Goal: Information Seeking & Learning: Learn about a topic

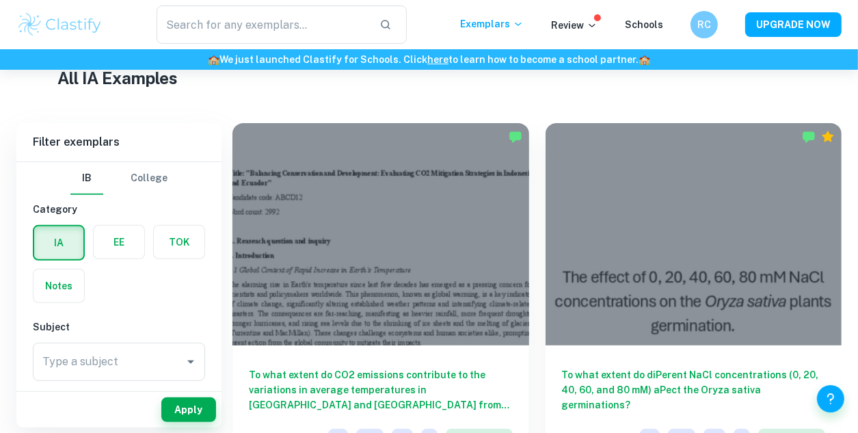
scroll to position [339, 0]
click at [127, 238] on label "button" at bounding box center [119, 241] width 51 height 33
click at [0, 0] on input "radio" at bounding box center [0, 0] width 0 height 0
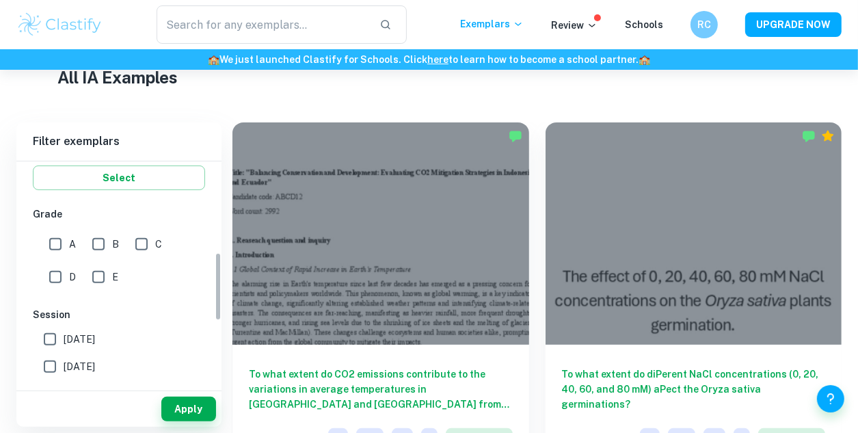
scroll to position [259, 0]
click at [60, 248] on input "A" at bounding box center [55, 245] width 27 height 27
checkbox input "true"
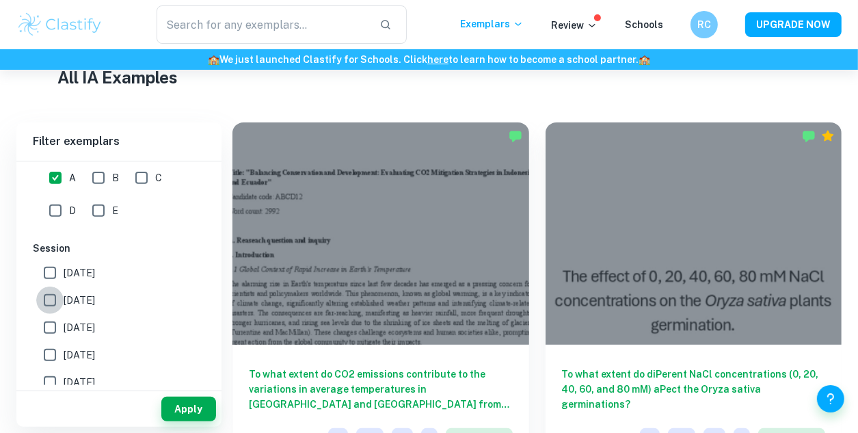
click at [49, 302] on input "[DATE]" at bounding box center [49, 300] width 27 height 27
checkbox input "true"
click at [181, 410] on button "Apply" at bounding box center [188, 409] width 55 height 25
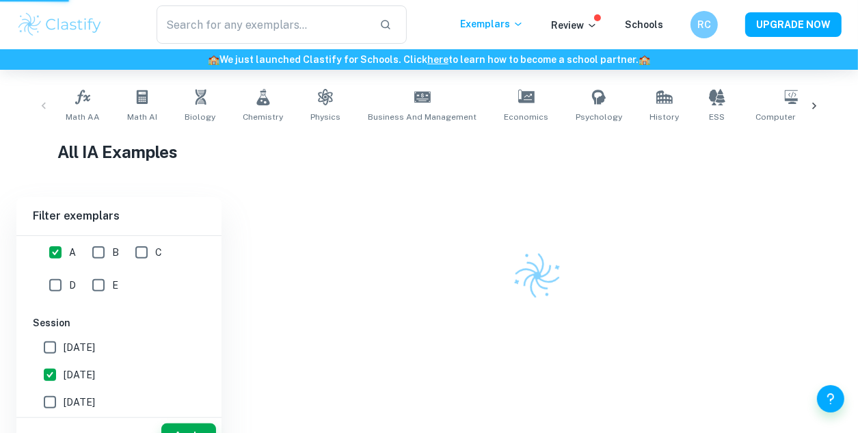
scroll to position [233, 0]
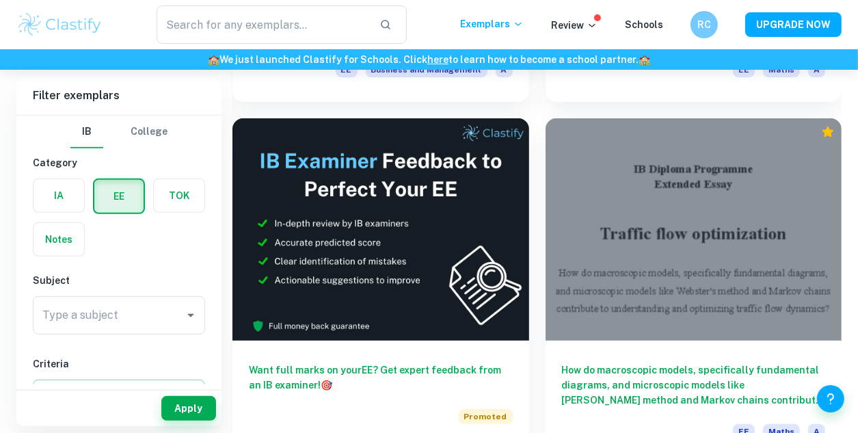
scroll to position [416, 0]
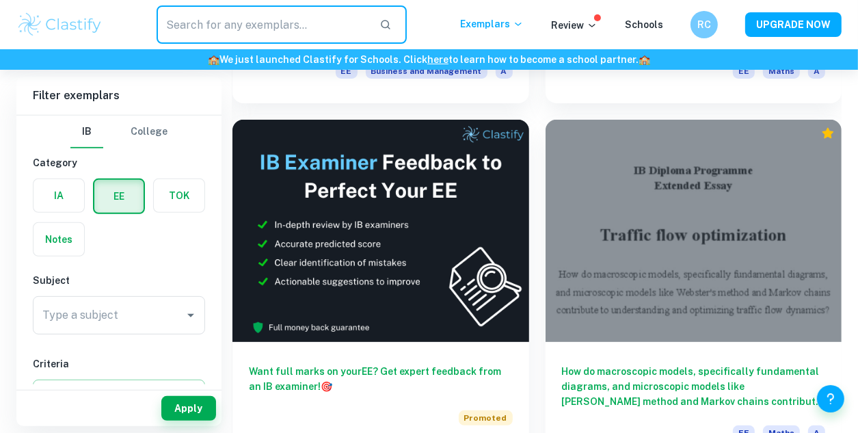
click at [279, 11] on input "text" at bounding box center [262, 24] width 211 height 38
paste input "Hay algún conocimiento que pertenezca únicamente a comunidades concretas de act…"
type input "Hay algún conocimiento que pertenezca únicamente a comunidades concretas de act…"
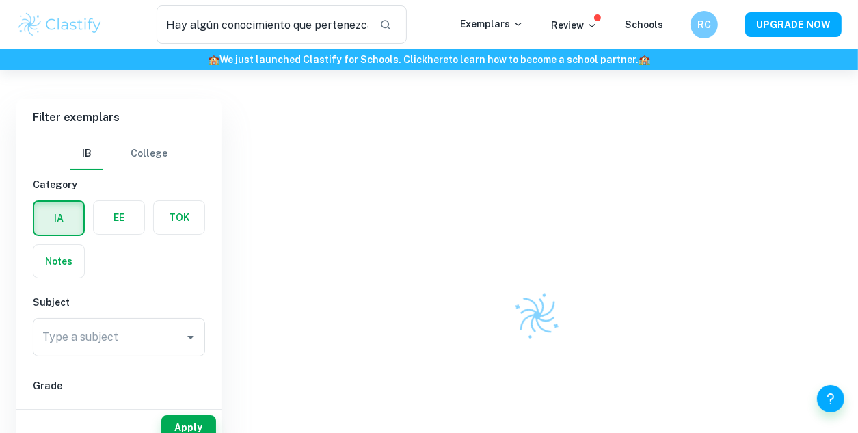
scroll to position [90, 0]
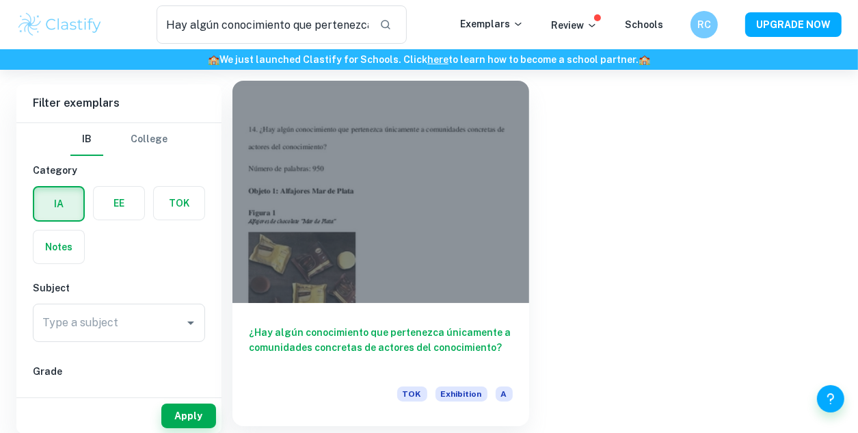
click at [335, 356] on h6 "¿Hay algún conocimiento que pertenezca únicamente a comunidades concretas de ac…" at bounding box center [381, 347] width 264 height 45
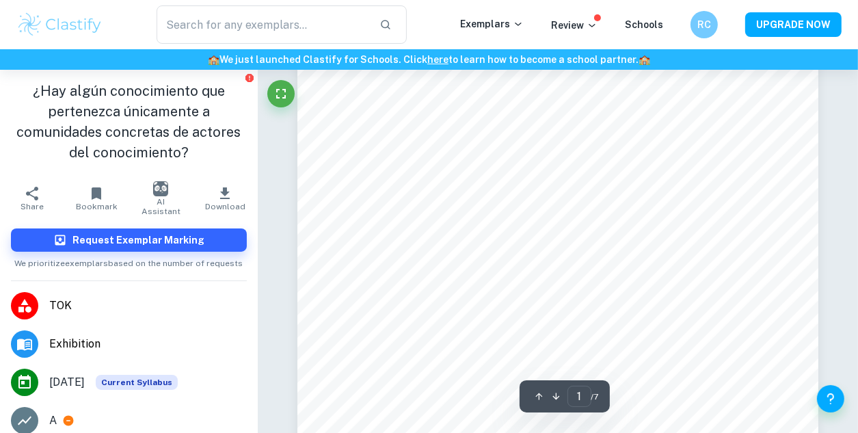
scroll to position [13, 0]
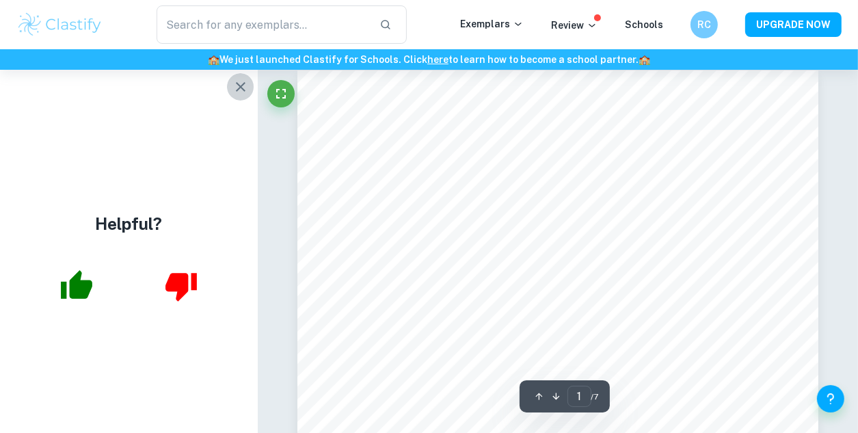
click at [246, 81] on icon "button" at bounding box center [241, 87] width 16 height 16
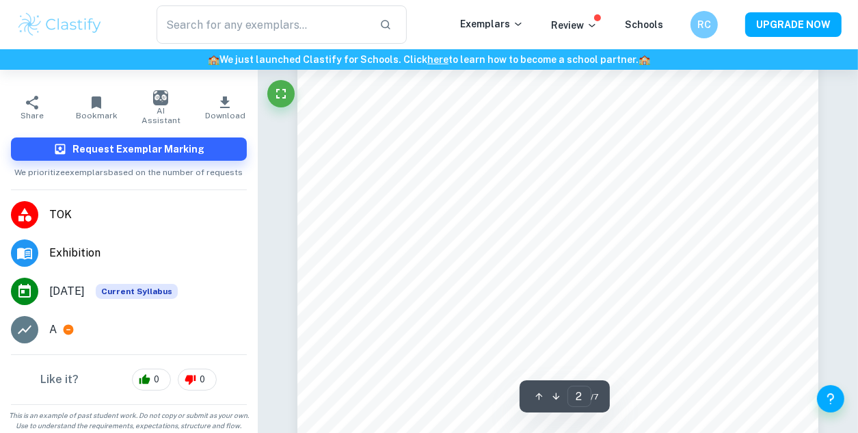
scroll to position [1003, 0]
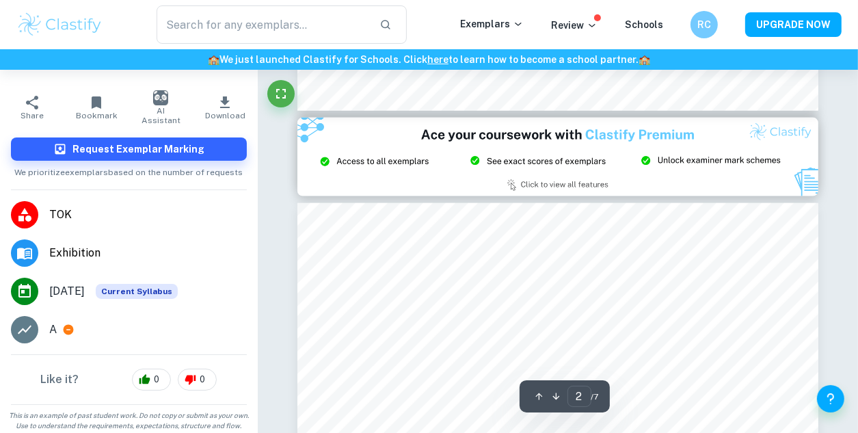
type input "3"
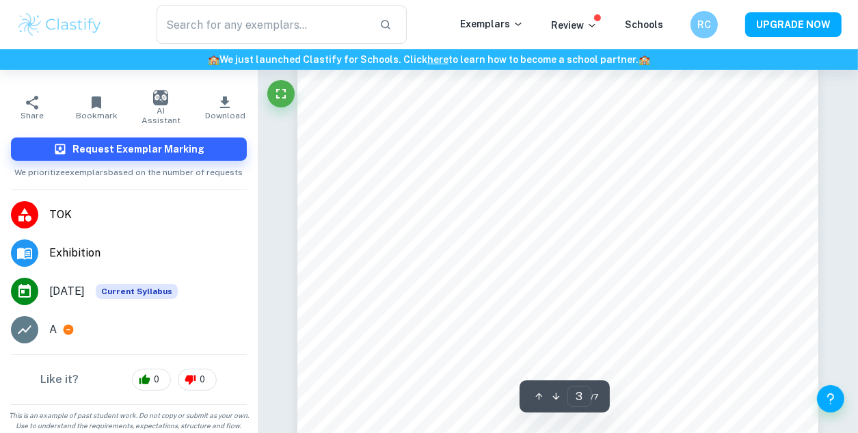
scroll to position [1993, 0]
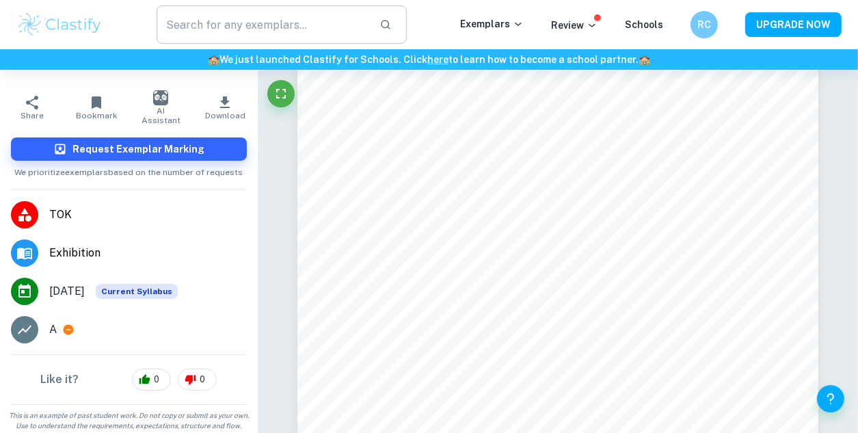
click at [276, 27] on input "text" at bounding box center [262, 24] width 211 height 38
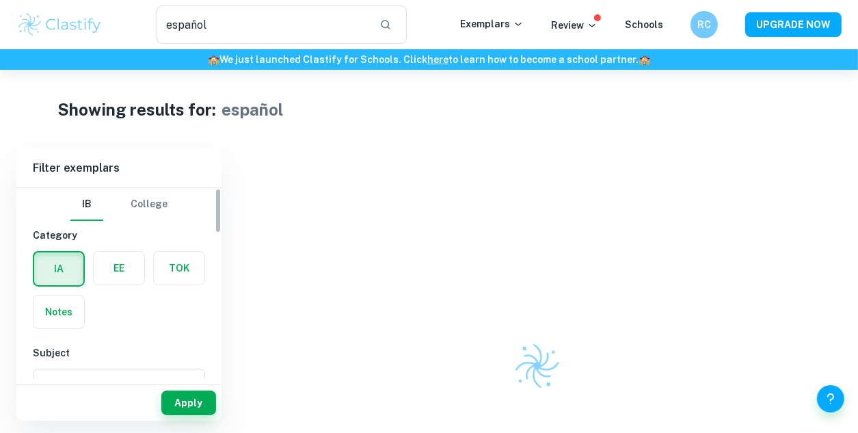
click at [179, 275] on label "button" at bounding box center [179, 268] width 51 height 33
click at [0, 0] on input "radio" at bounding box center [0, 0] width 0 height 0
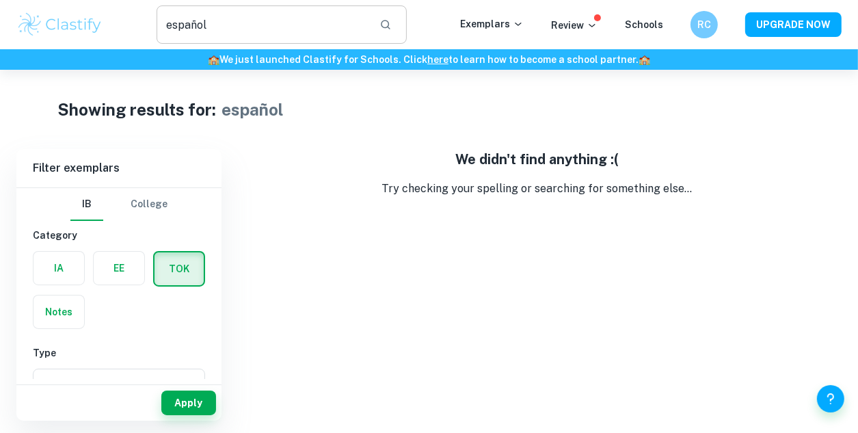
click at [283, 17] on input "español" at bounding box center [262, 24] width 211 height 38
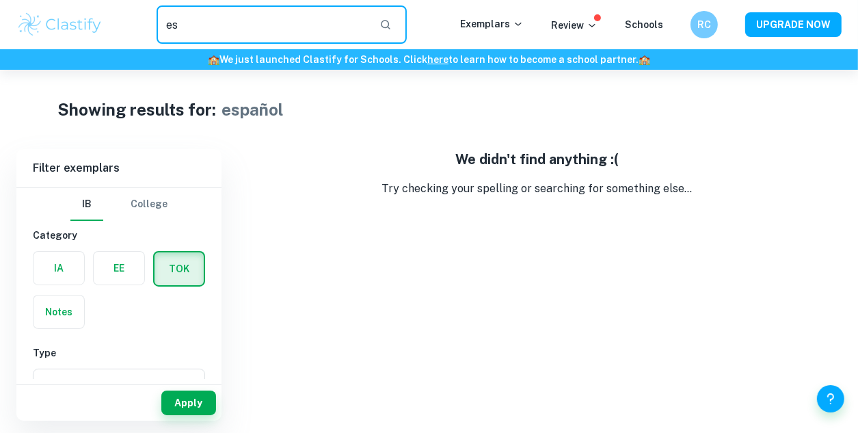
type input "e"
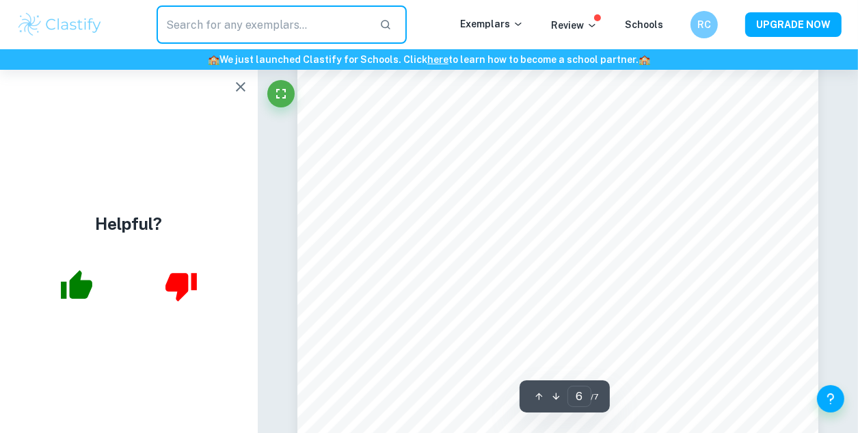
scroll to position [4230, 0]
type input "5"
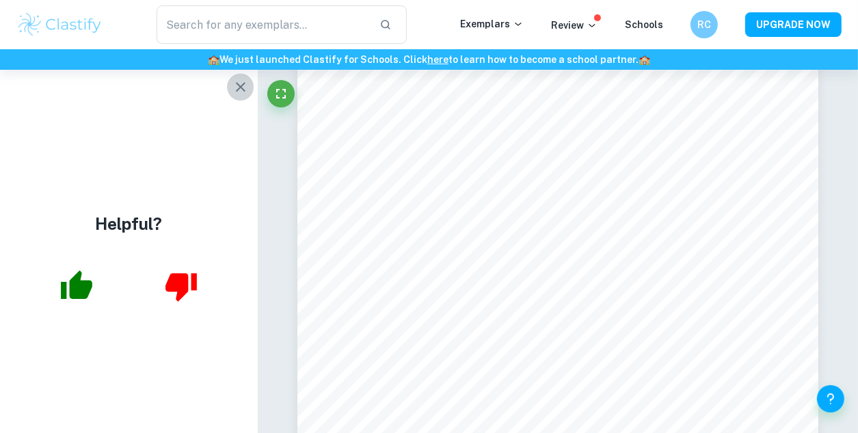
click at [241, 83] on icon "button" at bounding box center [241, 87] width 16 height 16
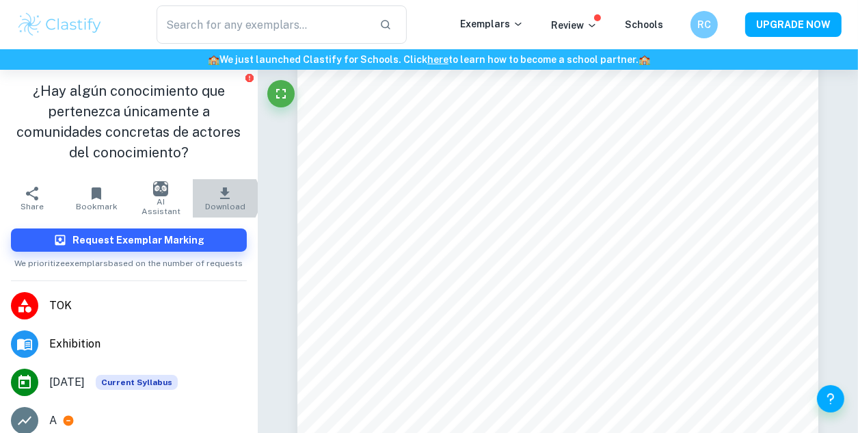
click at [220, 198] on icon "button" at bounding box center [225, 193] width 10 height 12
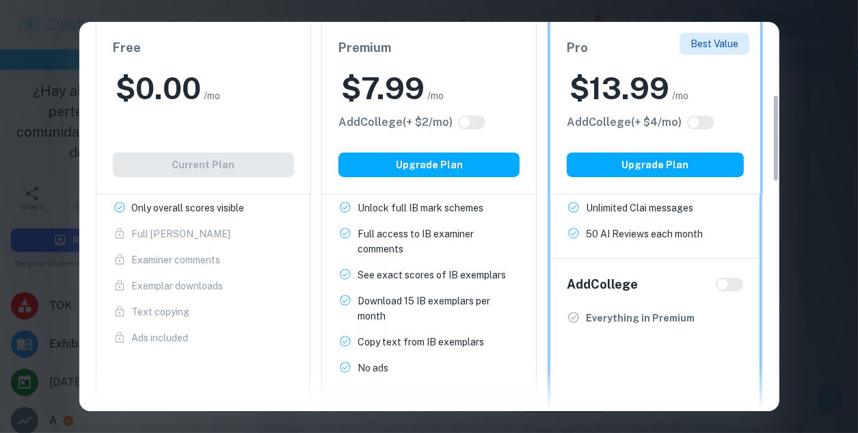
scroll to position [321, 0]
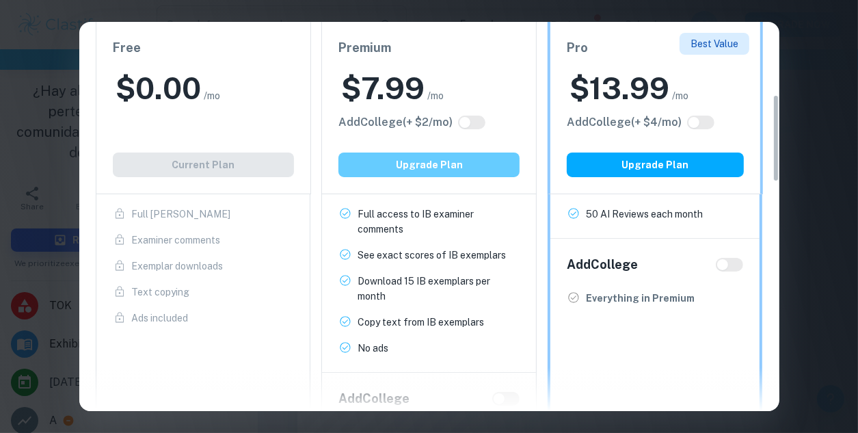
click at [479, 174] on button "Upgrade Plan" at bounding box center [429, 165] width 181 height 25
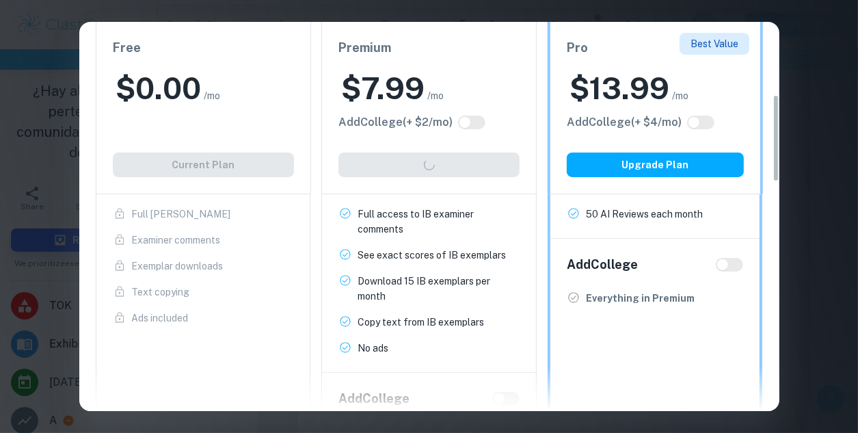
click at [495, 160] on div "Premium $ 7.99 /mo Add College (+ $ 2 /mo) Upgrade Plan" at bounding box center [428, 108] width 215 height 172
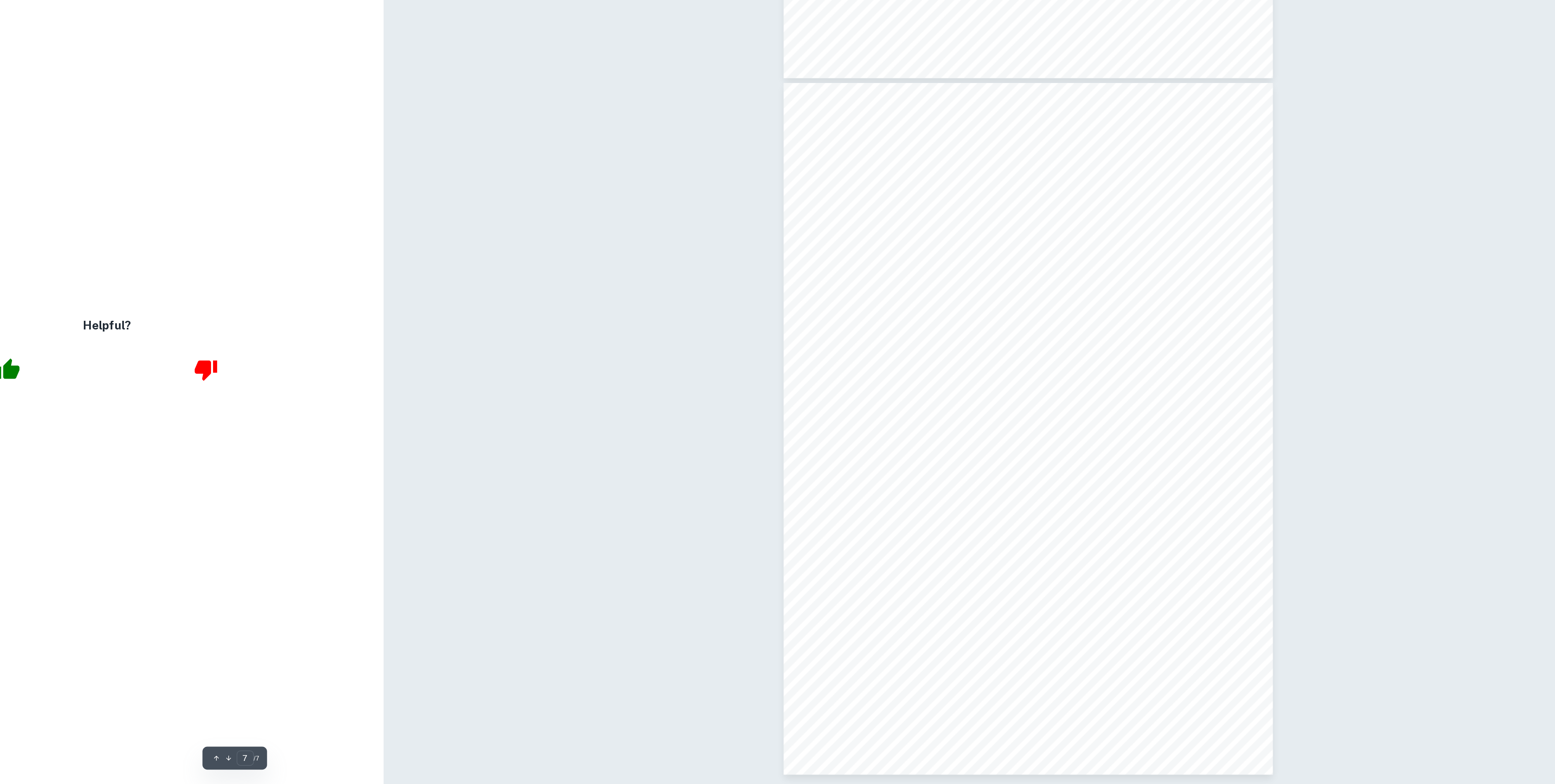
scroll to position [3517, 0]
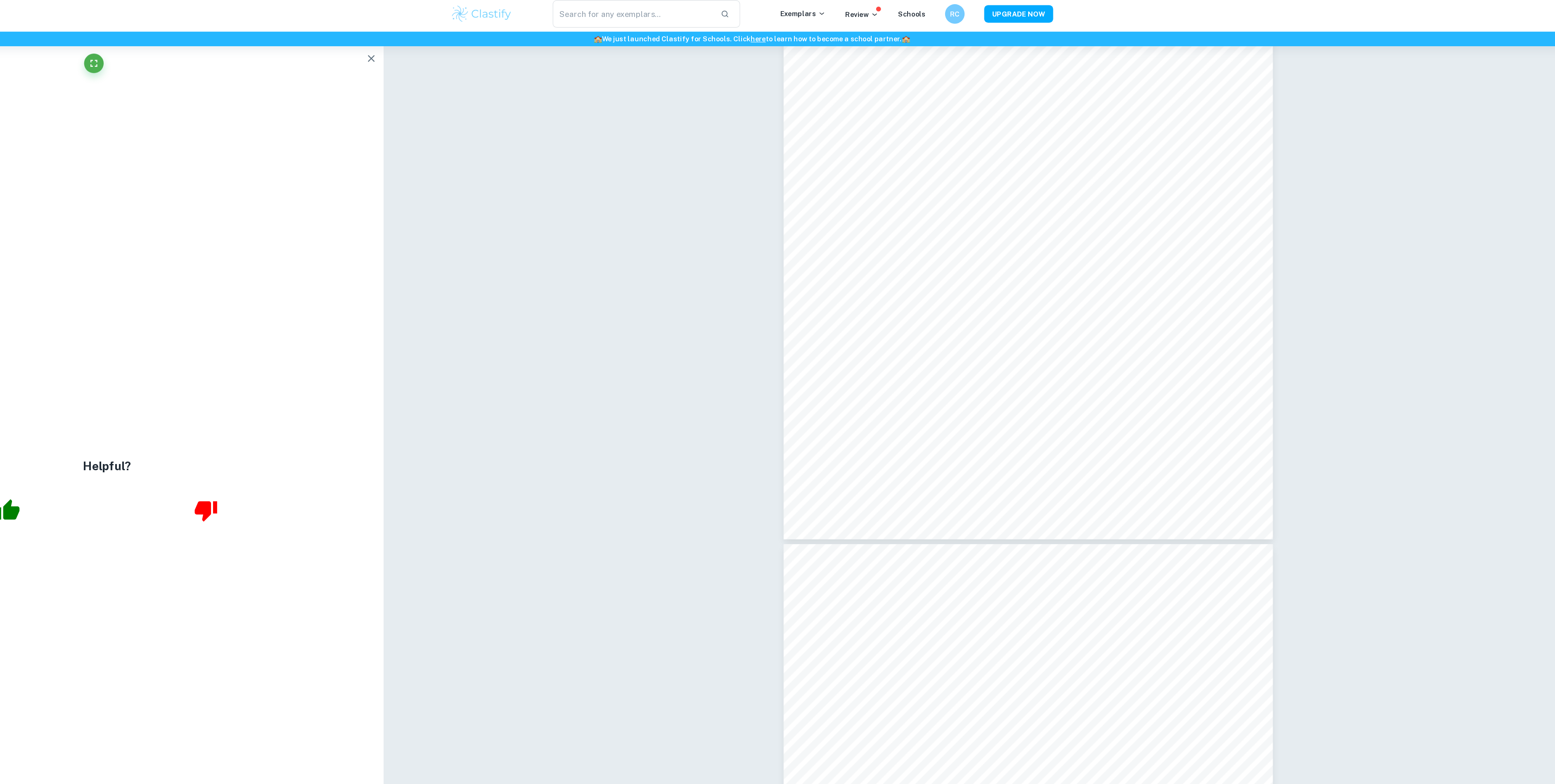
type input "6"
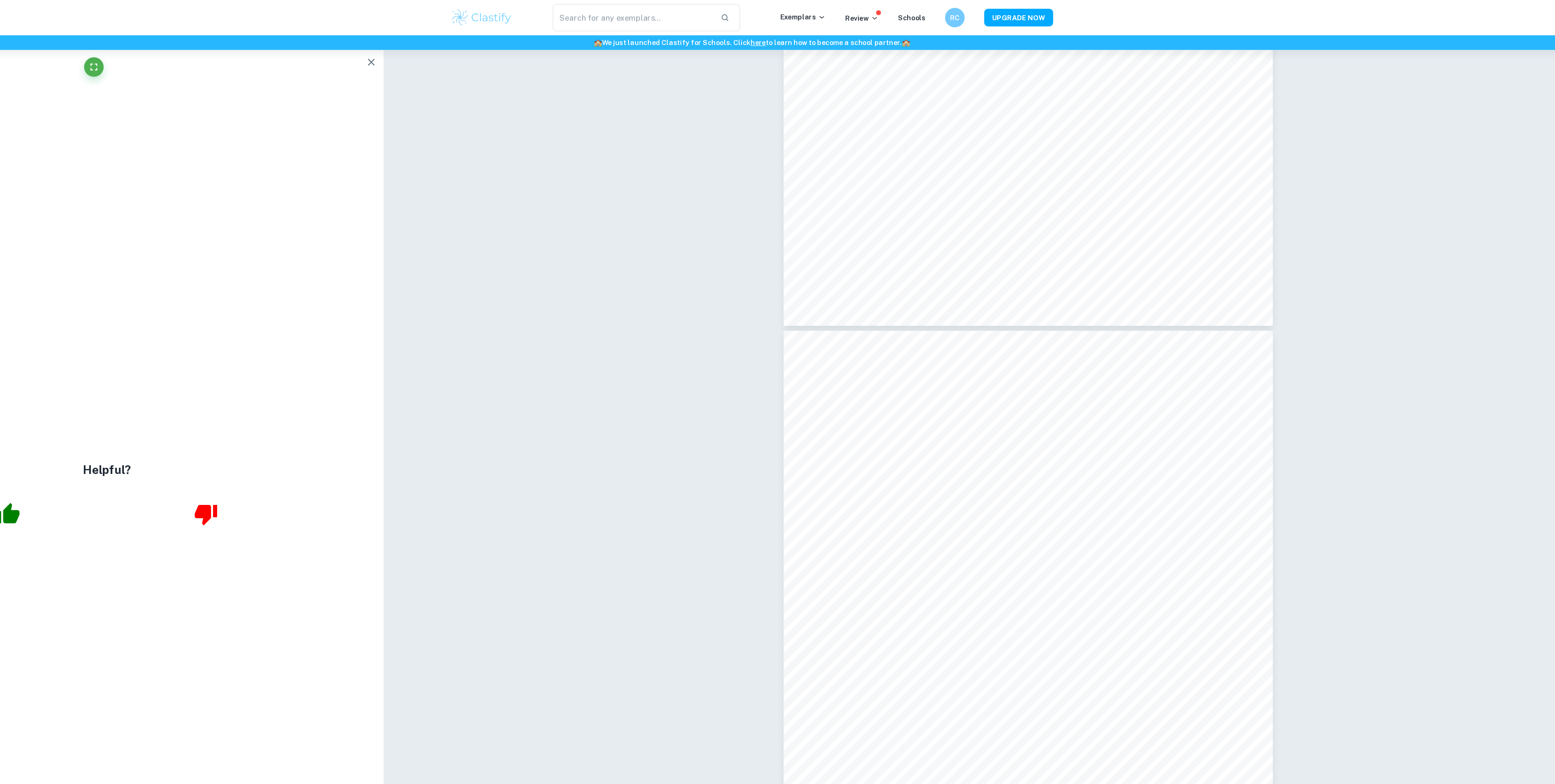
scroll to position [2815, 0]
